Goal: Task Accomplishment & Management: Complete application form

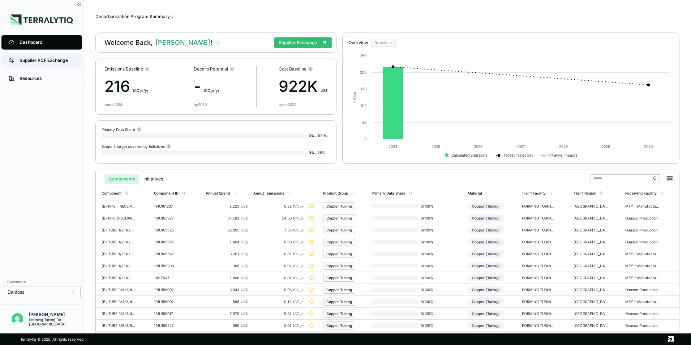
click at [56, 61] on div "Supplier PCF Exchange" at bounding box center [47, 60] width 55 height 6
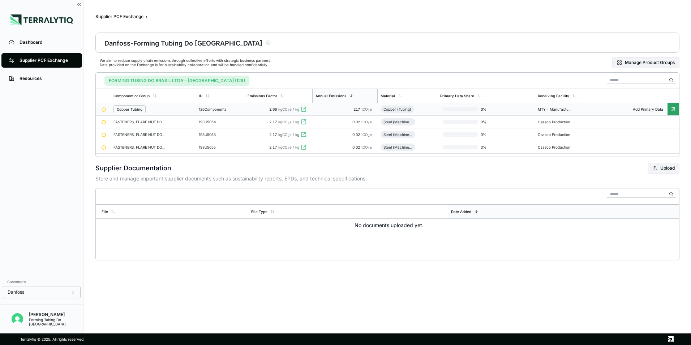
click at [136, 110] on div "Copper Tubing" at bounding box center [130, 109] width 26 height 4
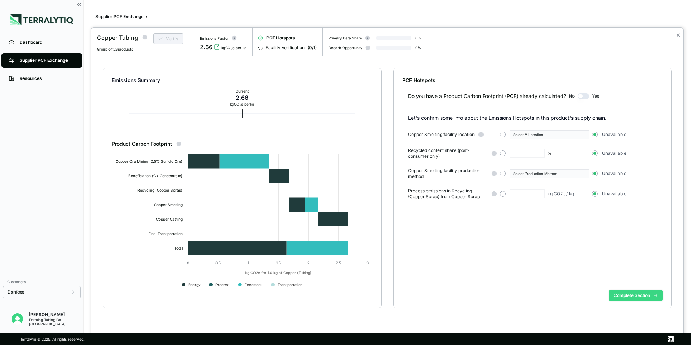
click at [643, 296] on button "Complete Section" at bounding box center [636, 295] width 54 height 11
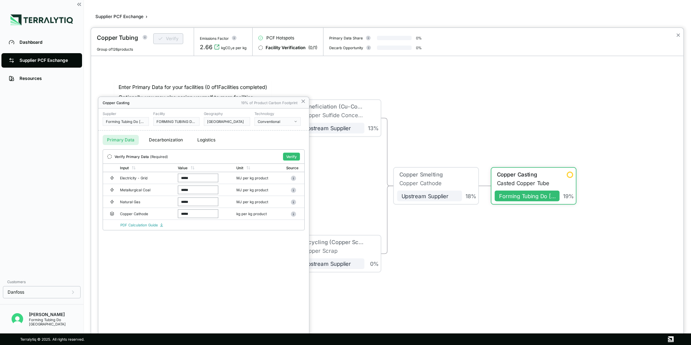
drag, startPoint x: 201, startPoint y: 179, endPoint x: 169, endPoint y: 172, distance: 32.5
click at [170, 172] on table "Input Value Unit Source Electricity - Grid ***** MJ per kg product Metallurgica…" at bounding box center [203, 191] width 201 height 56
type input "*"
click at [302, 101] on icon at bounding box center [303, 101] width 3 height 3
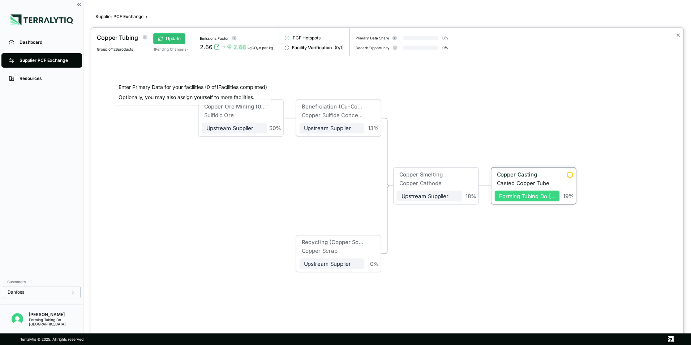
click at [528, 200] on span "Forming Tubing Do [GEOGRAPHIC_DATA]" at bounding box center [527, 195] width 65 height 11
click at [530, 175] on div "Copper Casting" at bounding box center [526, 174] width 59 height 7
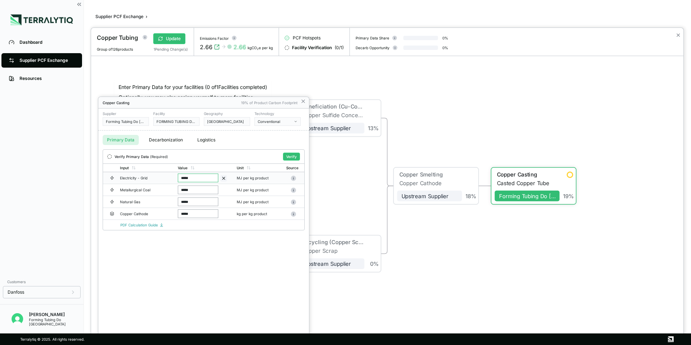
click at [199, 176] on input "*****" at bounding box center [198, 177] width 40 height 9
drag, startPoint x: 199, startPoint y: 176, endPoint x: 142, endPoint y: 176, distance: 57.1
click at [142, 176] on tr "Electricity - Grid ***** MJ per kg product" at bounding box center [203, 178] width 201 height 12
type input "****"
click at [296, 155] on button "Verify" at bounding box center [291, 156] width 17 height 8
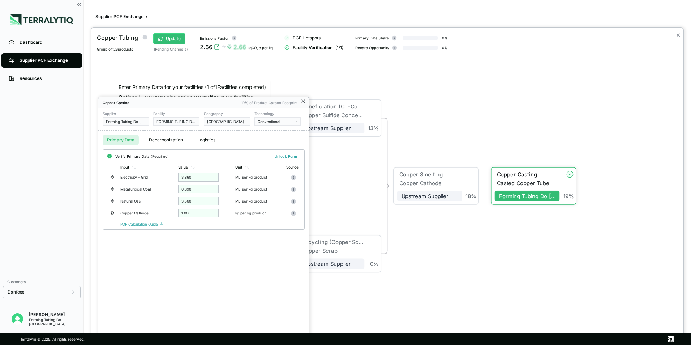
click at [302, 100] on icon at bounding box center [303, 101] width 6 height 6
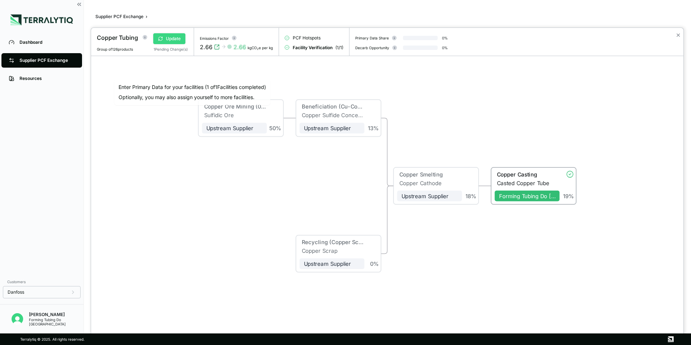
click at [169, 40] on button "Update" at bounding box center [169, 38] width 32 height 11
click at [30, 39] on div at bounding box center [345, 172] width 691 height 345
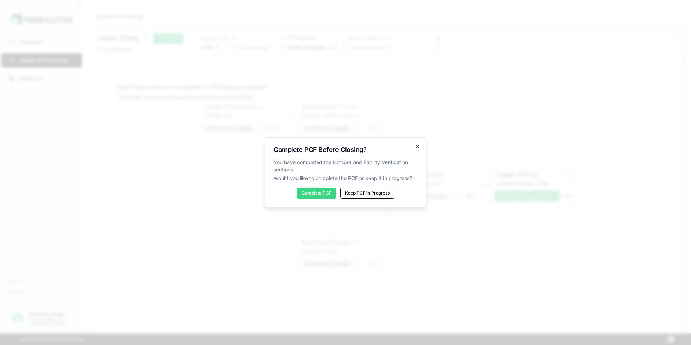
click at [323, 191] on button "Complete PCF" at bounding box center [316, 193] width 39 height 11
click at [418, 145] on icon "button" at bounding box center [417, 146] width 6 height 6
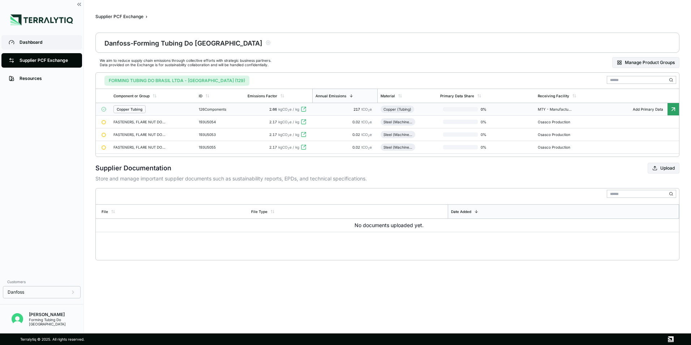
click at [22, 42] on div "Dashboard" at bounding box center [47, 42] width 55 height 6
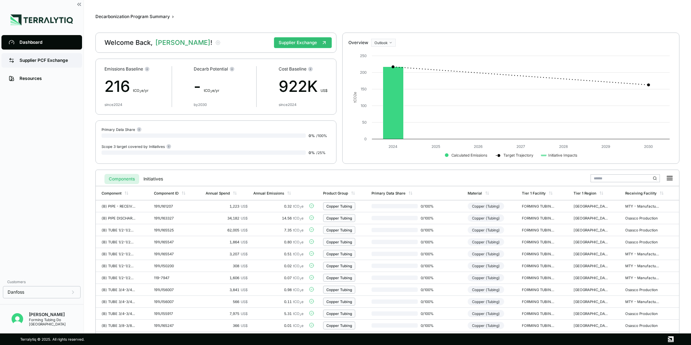
click at [65, 61] on div "Supplier PCF Exchange" at bounding box center [47, 60] width 55 height 6
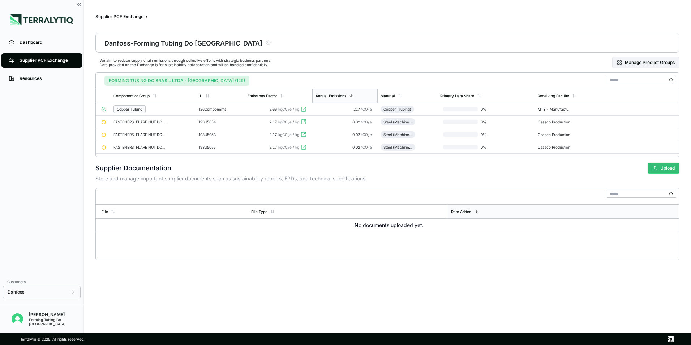
click at [667, 169] on button "Upload" at bounding box center [663, 168] width 32 height 11
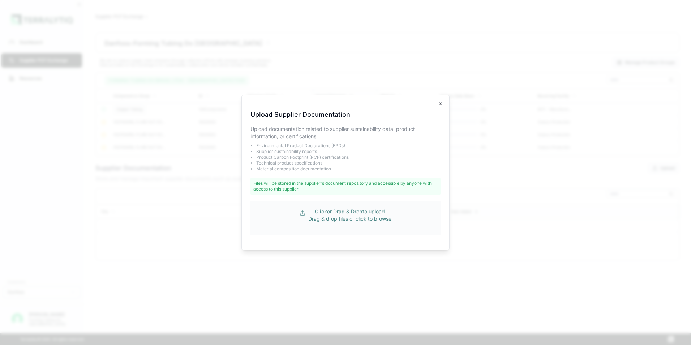
click at [341, 217] on p "Click or Drag & Drop to upload Drag & drop files or click to browse" at bounding box center [349, 215] width 83 height 14
